Goal: Transaction & Acquisition: Purchase product/service

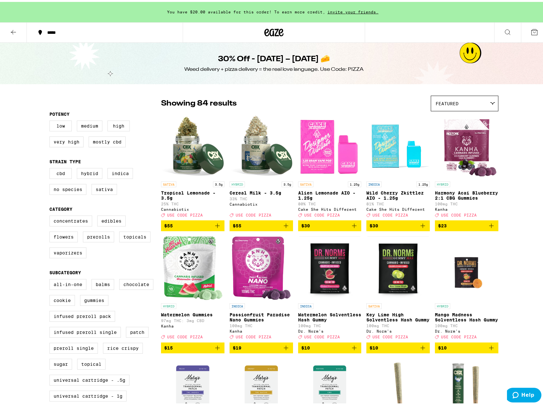
click at [11, 31] on icon at bounding box center [14, 30] width 8 height 8
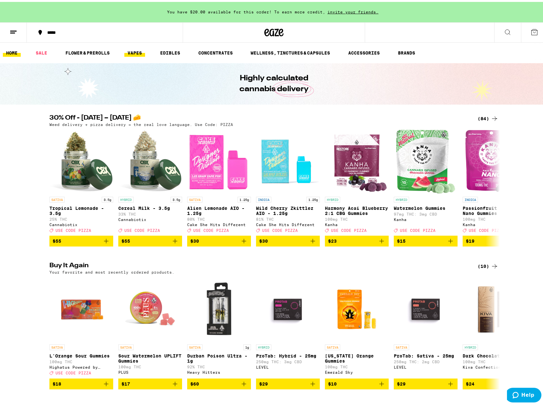
click at [135, 51] on link "VAPES" at bounding box center [134, 51] width 21 height 8
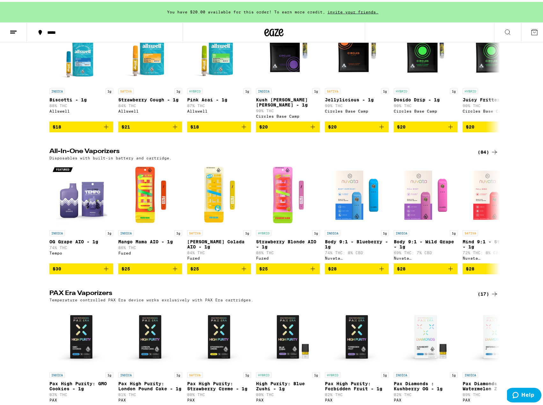
scroll to position [119, 0]
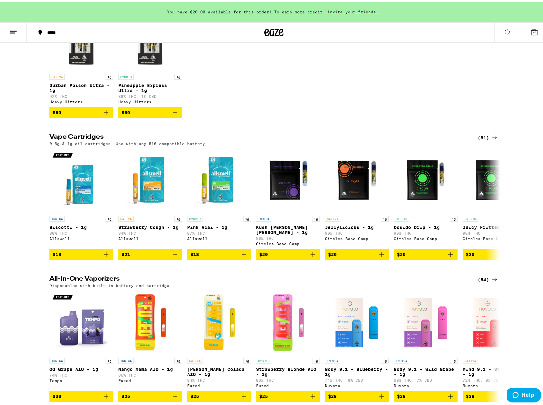
click at [487, 139] on div "(81)" at bounding box center [488, 136] width 21 height 8
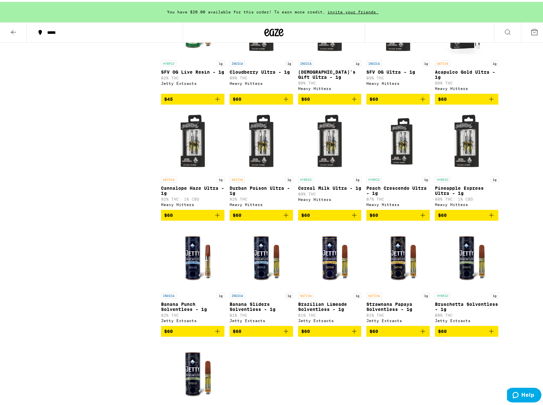
scroll to position [1659, 0]
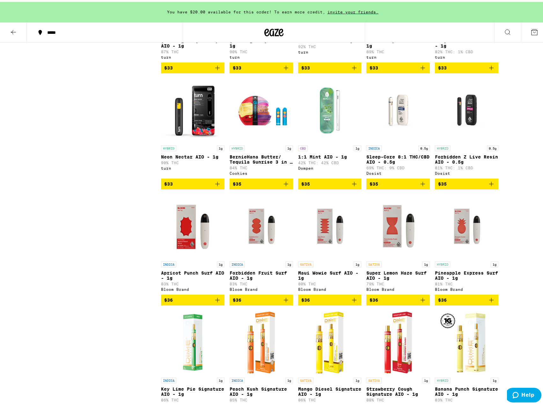
scroll to position [1435, 0]
